Goal: Task Accomplishment & Management: Use online tool/utility

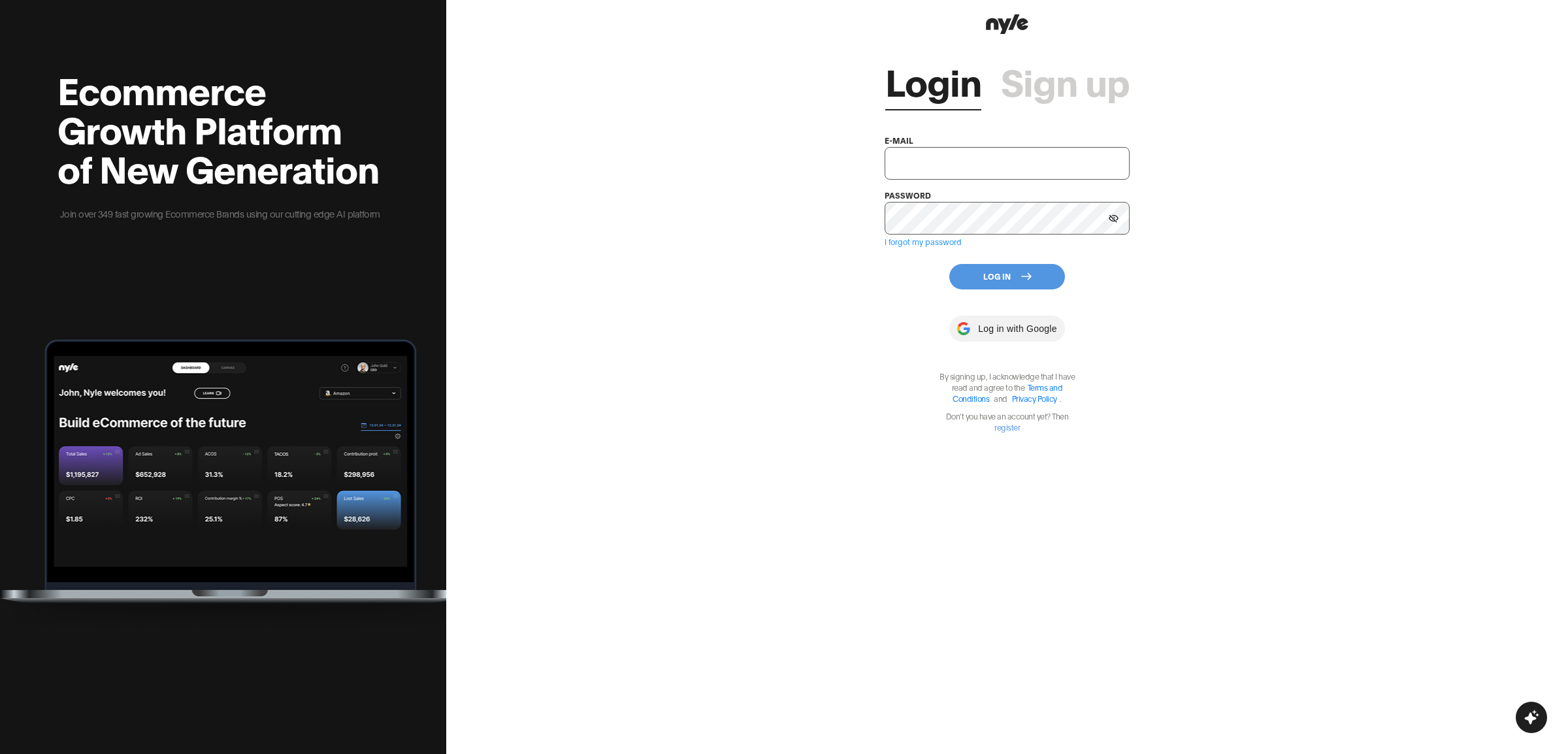
type input "[EMAIL_ADDRESS][PERSON_NAME]"
click at [983, 269] on button "Log In" at bounding box center [1007, 277] width 115 height 26
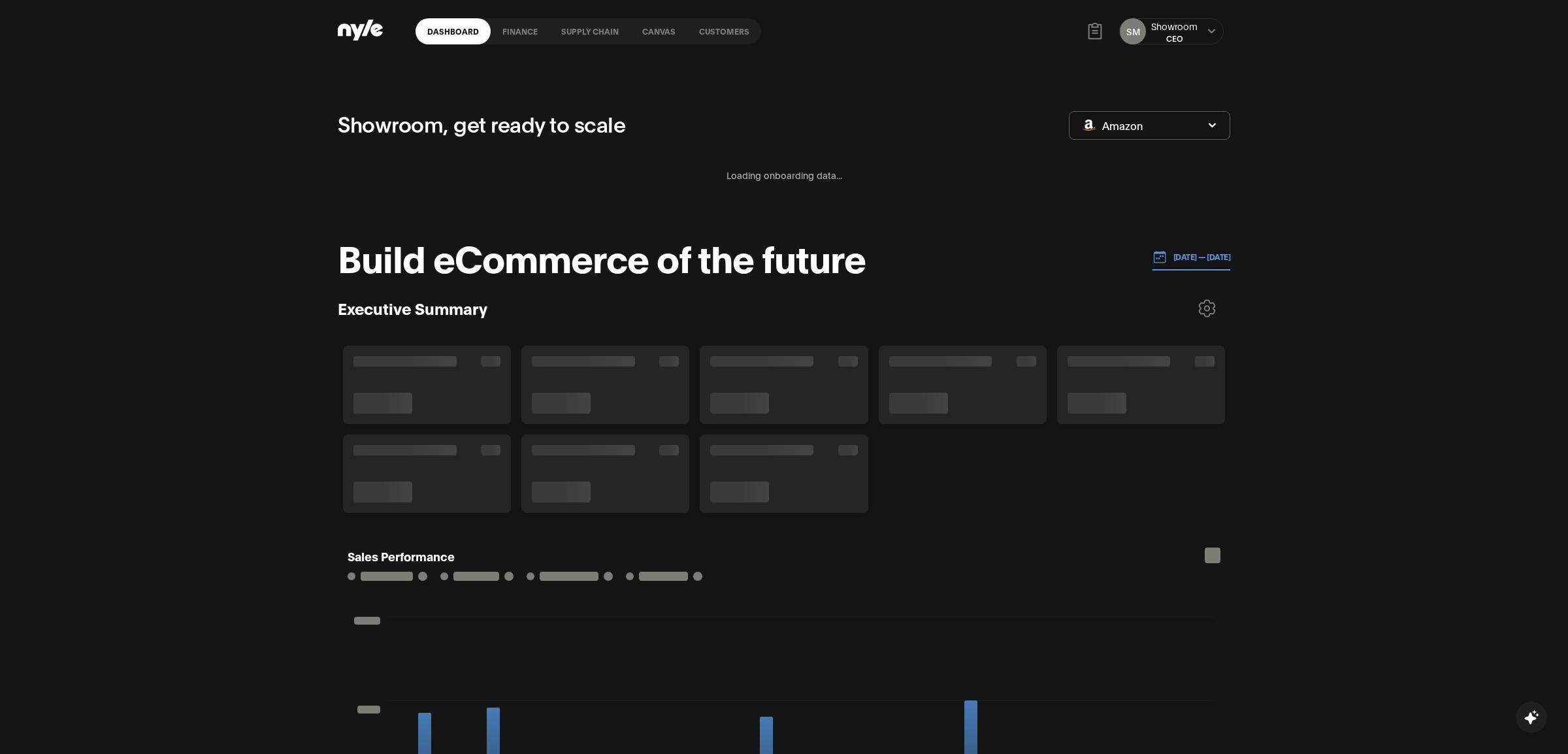
click at [1201, 26] on div "SM Showroom CEO" at bounding box center [1171, 31] width 104 height 26
click at [1216, 32] on button at bounding box center [1211, 30] width 10 height 10
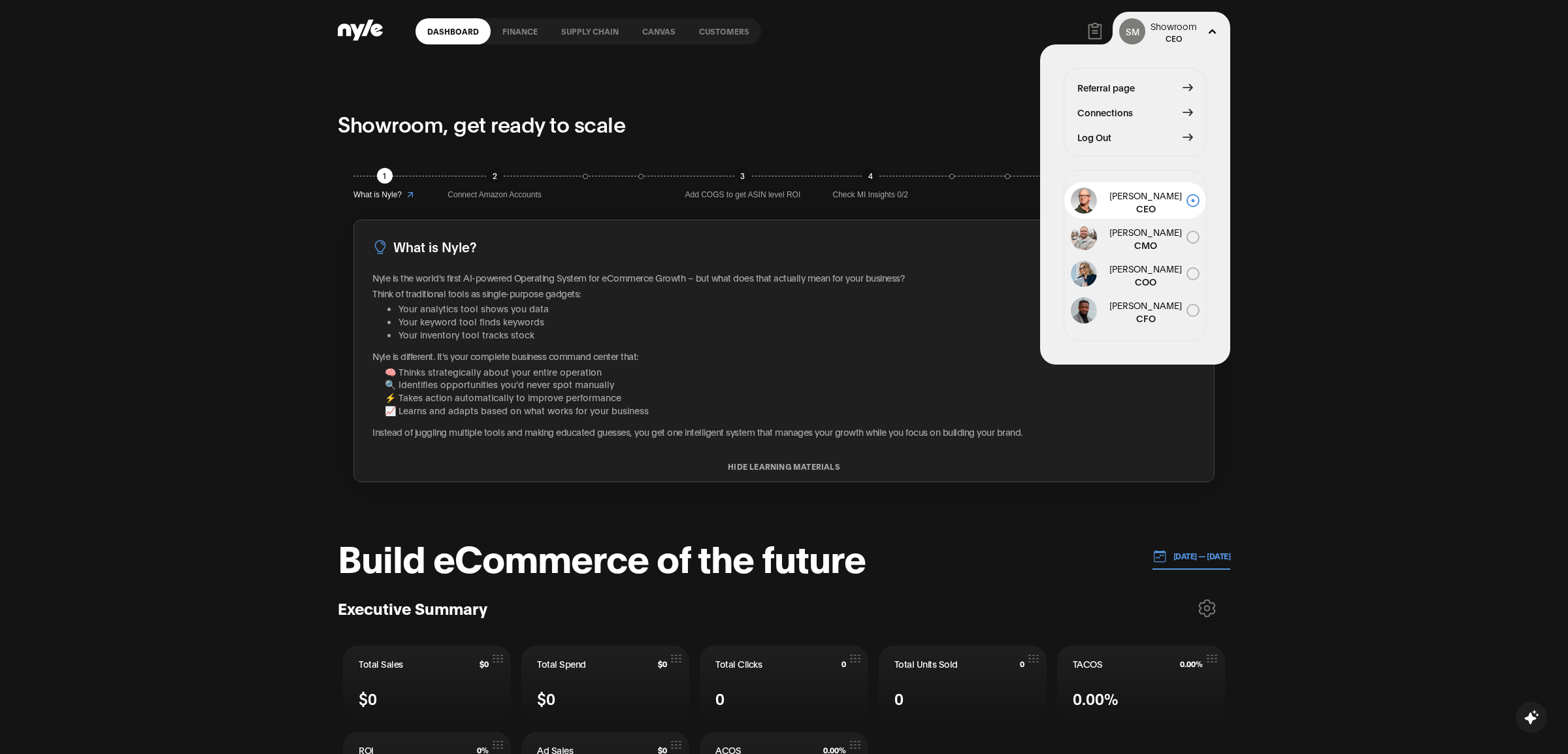
click at [1101, 109] on span "Connections" at bounding box center [1105, 113] width 55 height 15
